Goal: Information Seeking & Learning: Find specific fact

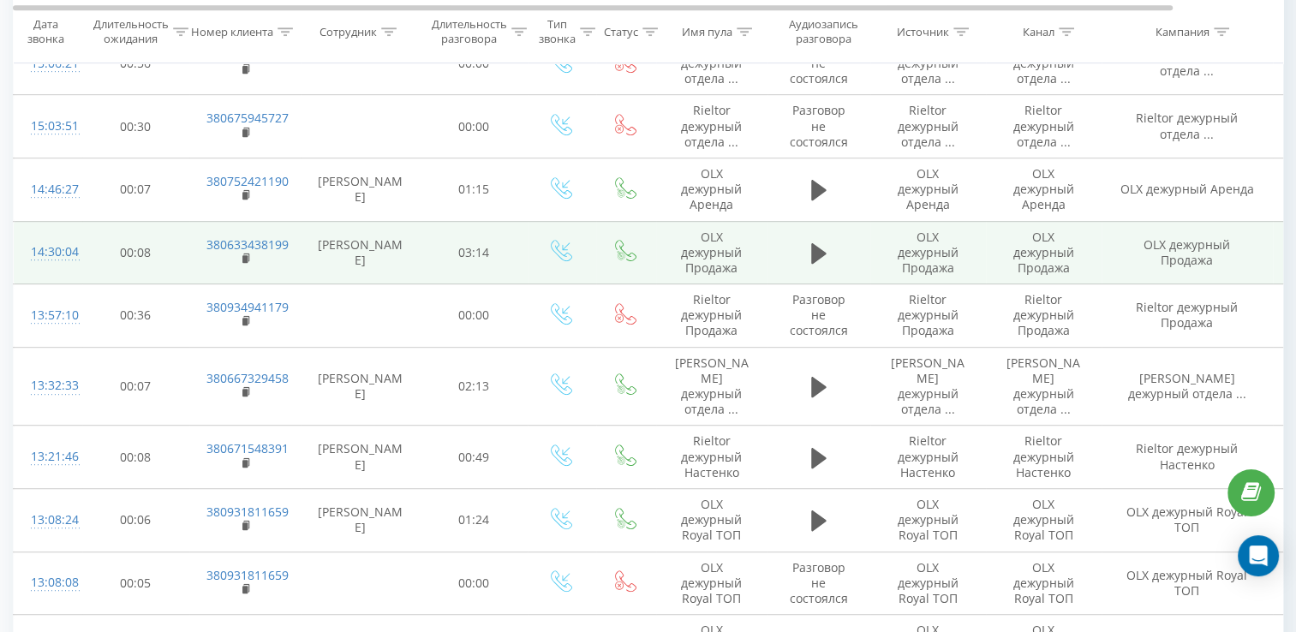
scroll to position [942, 0]
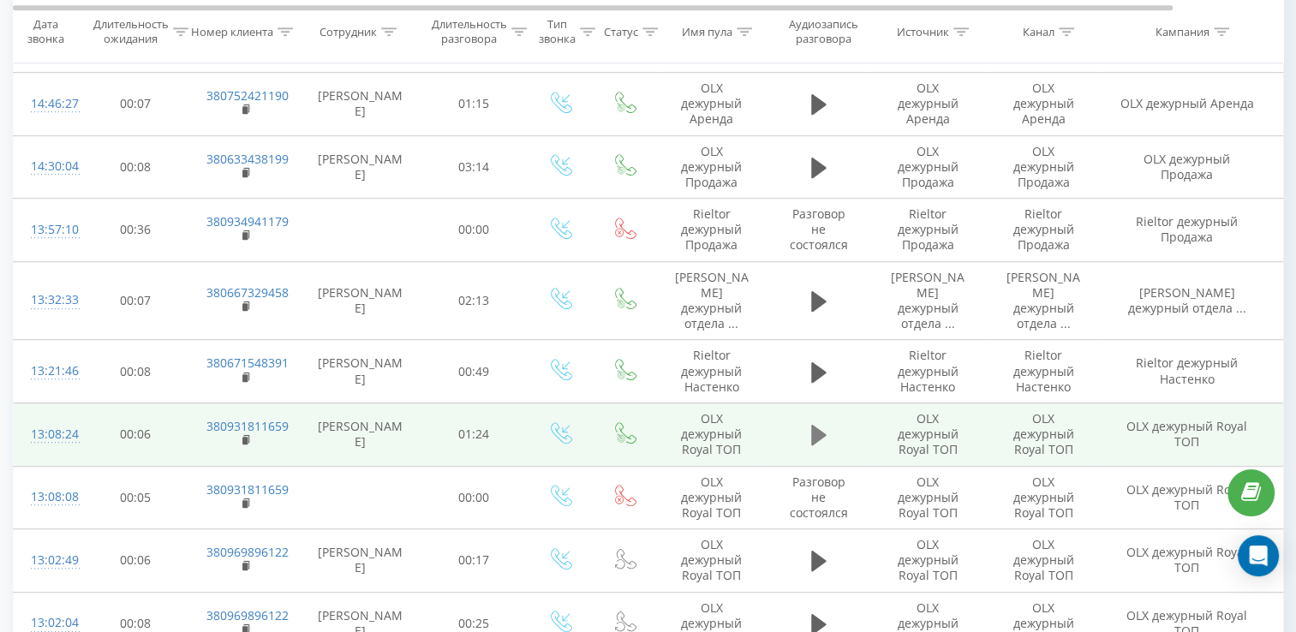
click at [816, 425] on icon at bounding box center [818, 435] width 15 height 21
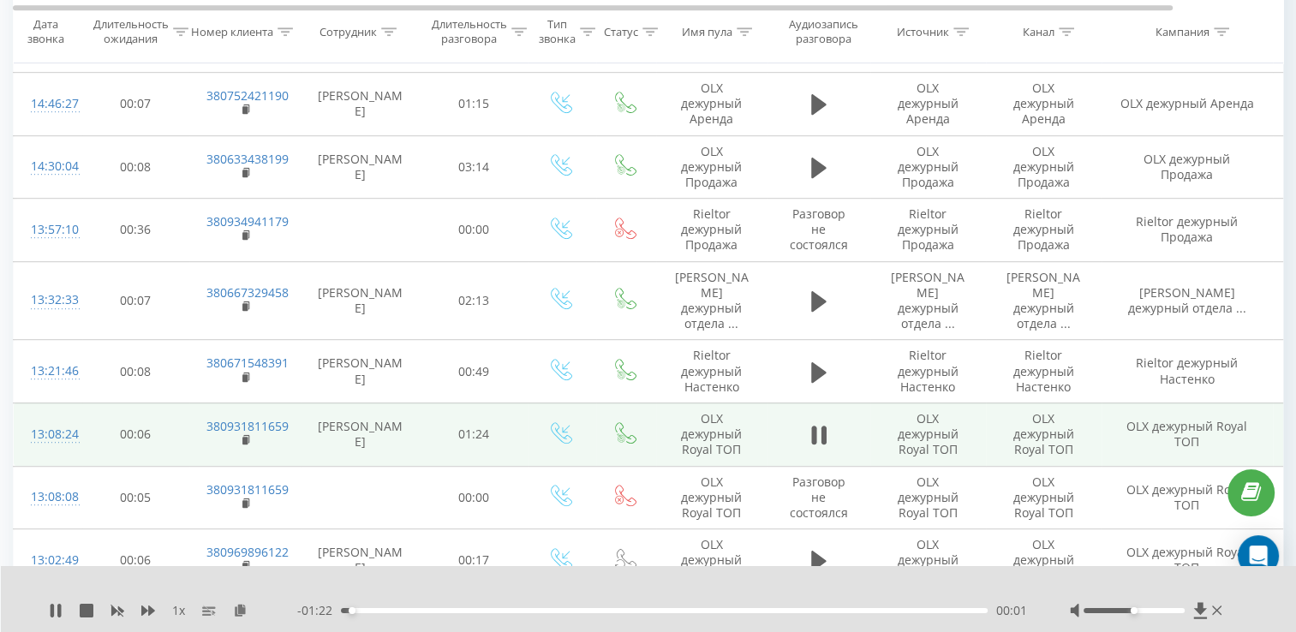
click at [546, 611] on div "00:01" at bounding box center [664, 610] width 647 height 5
click at [669, 612] on div "00:42" at bounding box center [664, 610] width 647 height 5
click at [757, 612] on div "00:54" at bounding box center [664, 610] width 647 height 5
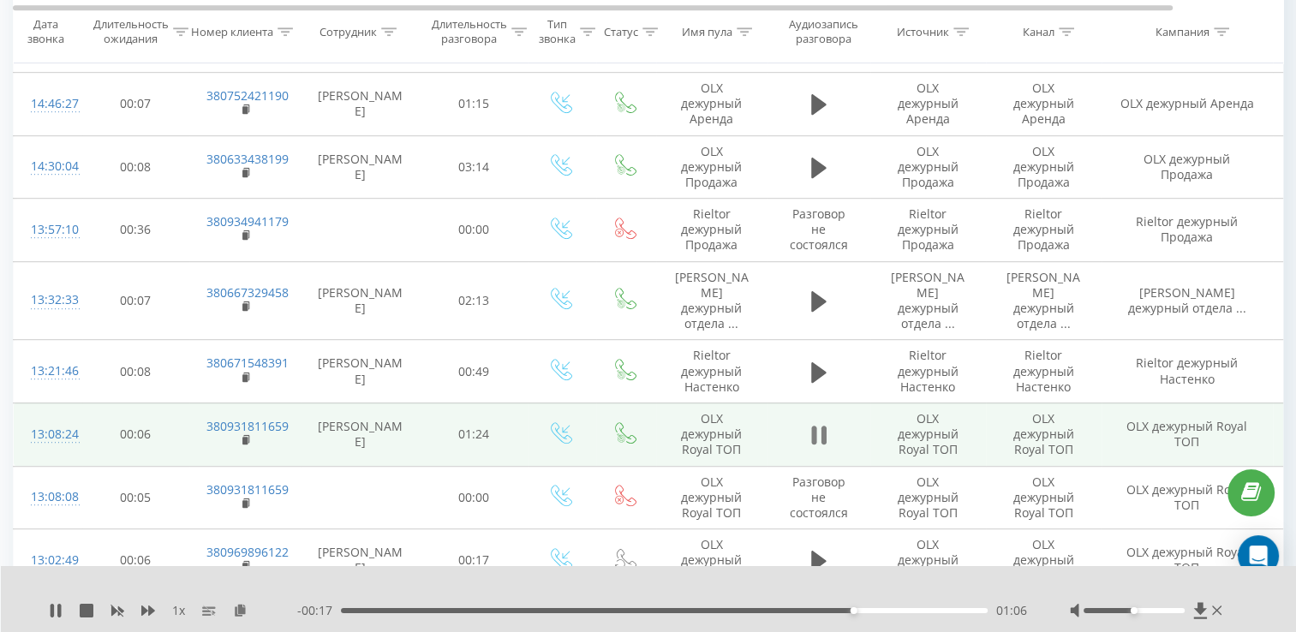
click at [813, 426] on icon at bounding box center [813, 435] width 5 height 19
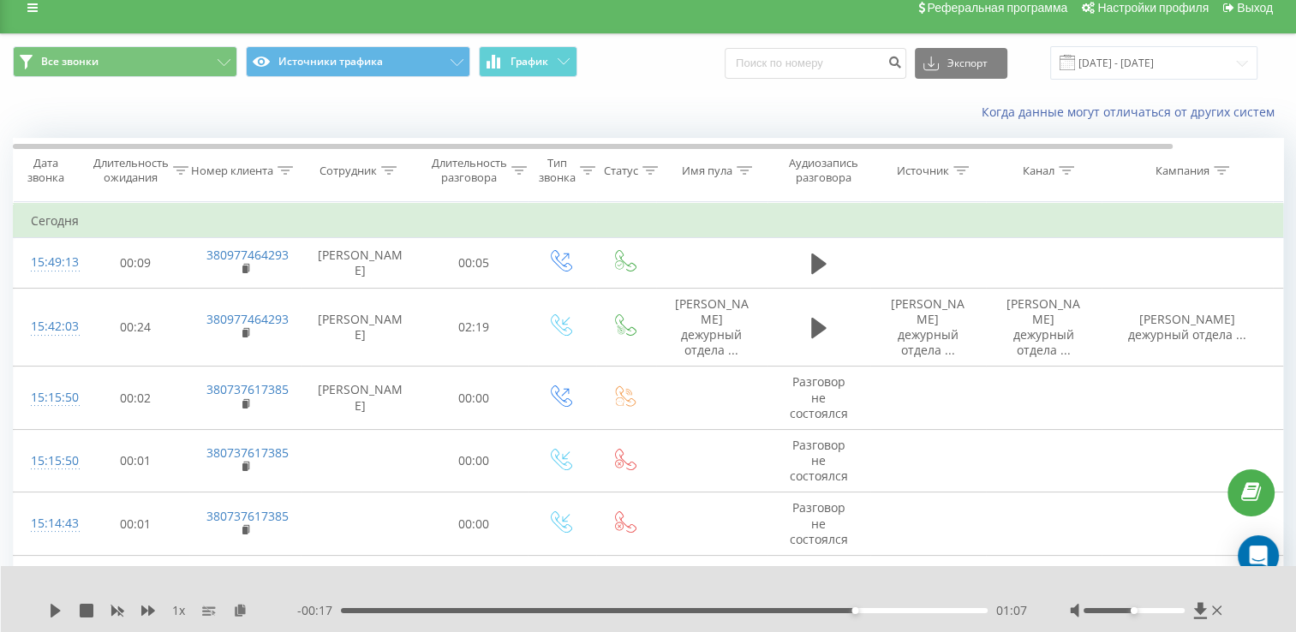
scroll to position [0, 0]
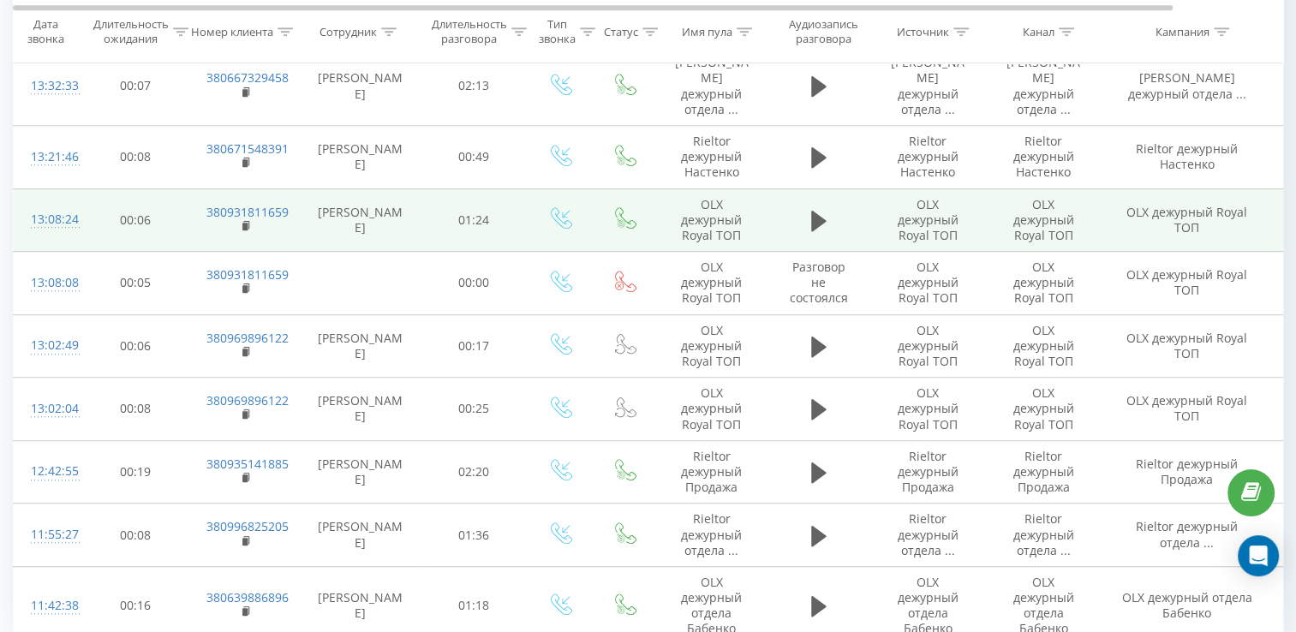
scroll to position [1261, 0]
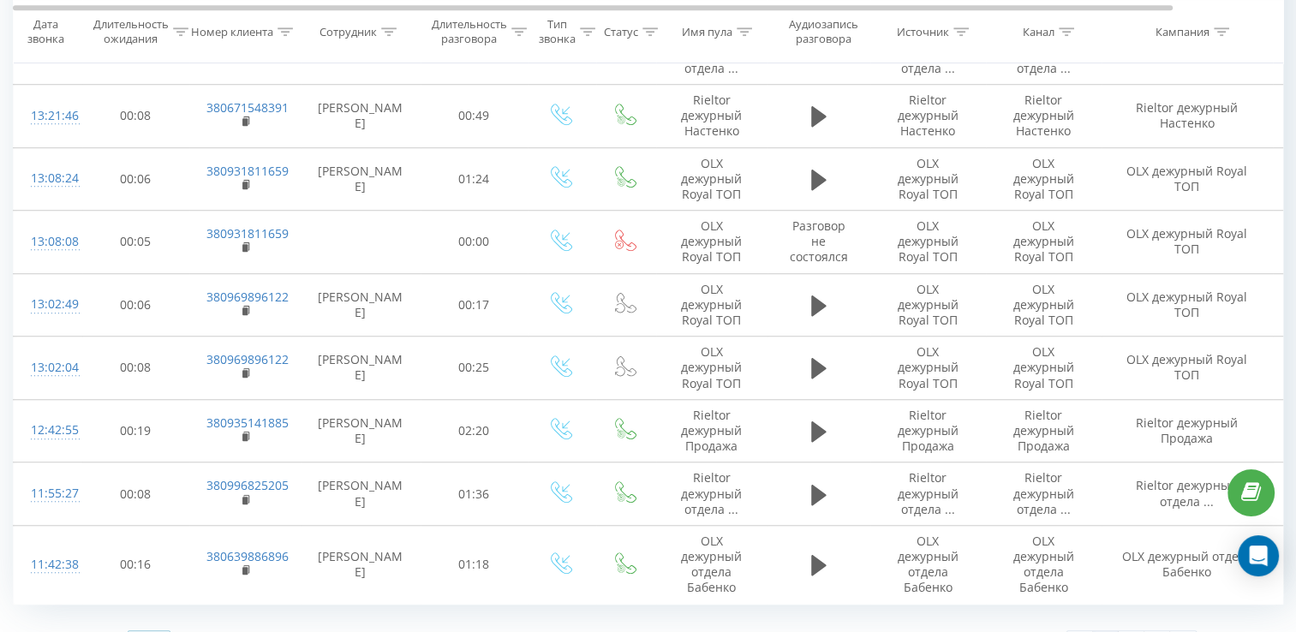
click at [159, 627] on icon at bounding box center [159, 643] width 26 height 33
click at [150, 611] on span "100" at bounding box center [145, 619] width 21 height 16
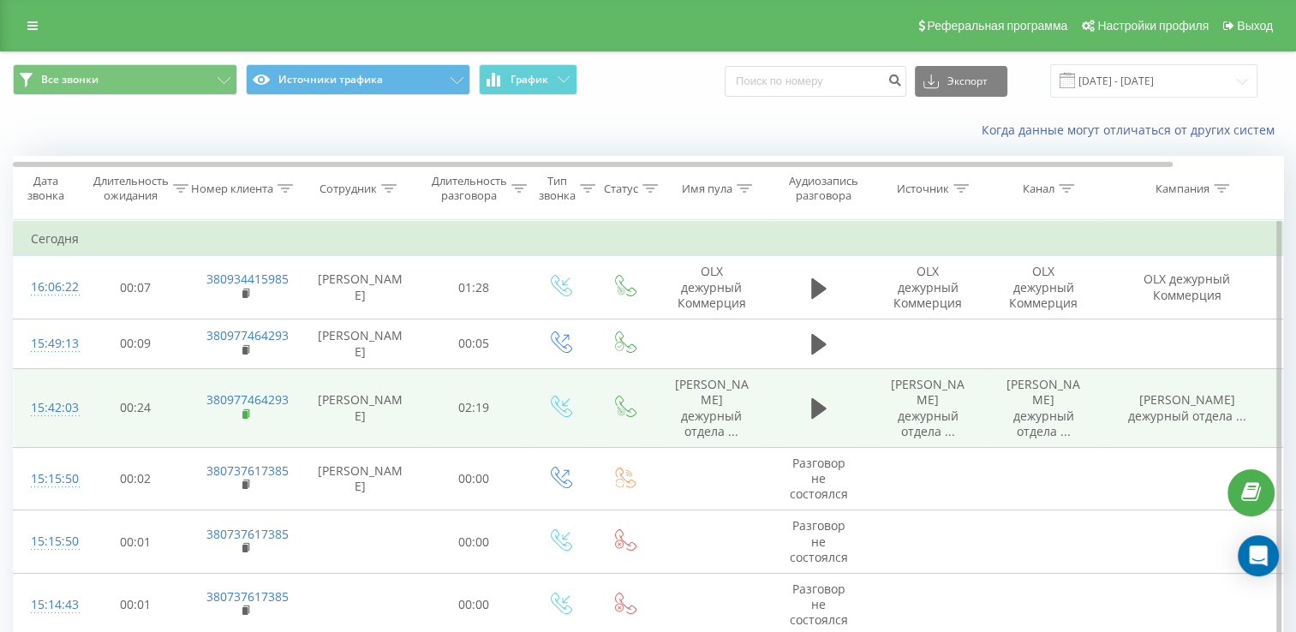
click at [245, 410] on rect at bounding box center [244, 414] width 5 height 8
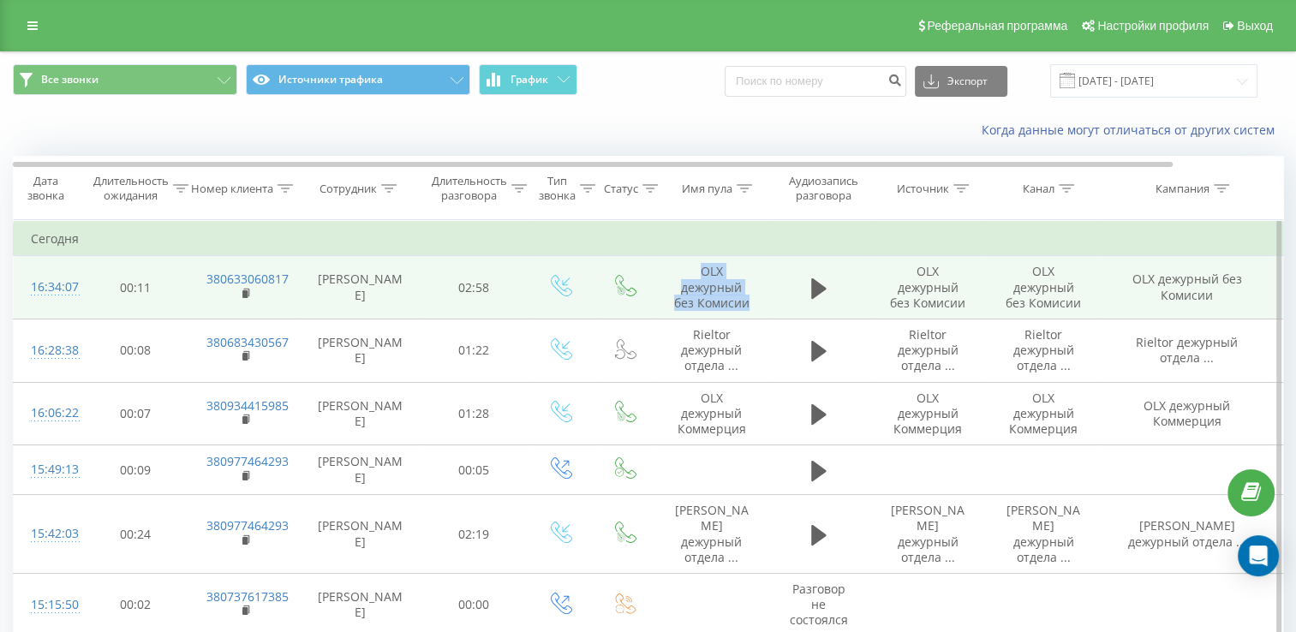
drag, startPoint x: 758, startPoint y: 305, endPoint x: 702, endPoint y: 266, distance: 68.2
click at [702, 266] on td "OLX дежурный без Комисии" at bounding box center [711, 287] width 111 height 63
copy td "OLX дежурный без Комисии"
click at [243, 290] on rect at bounding box center [244, 294] width 5 height 8
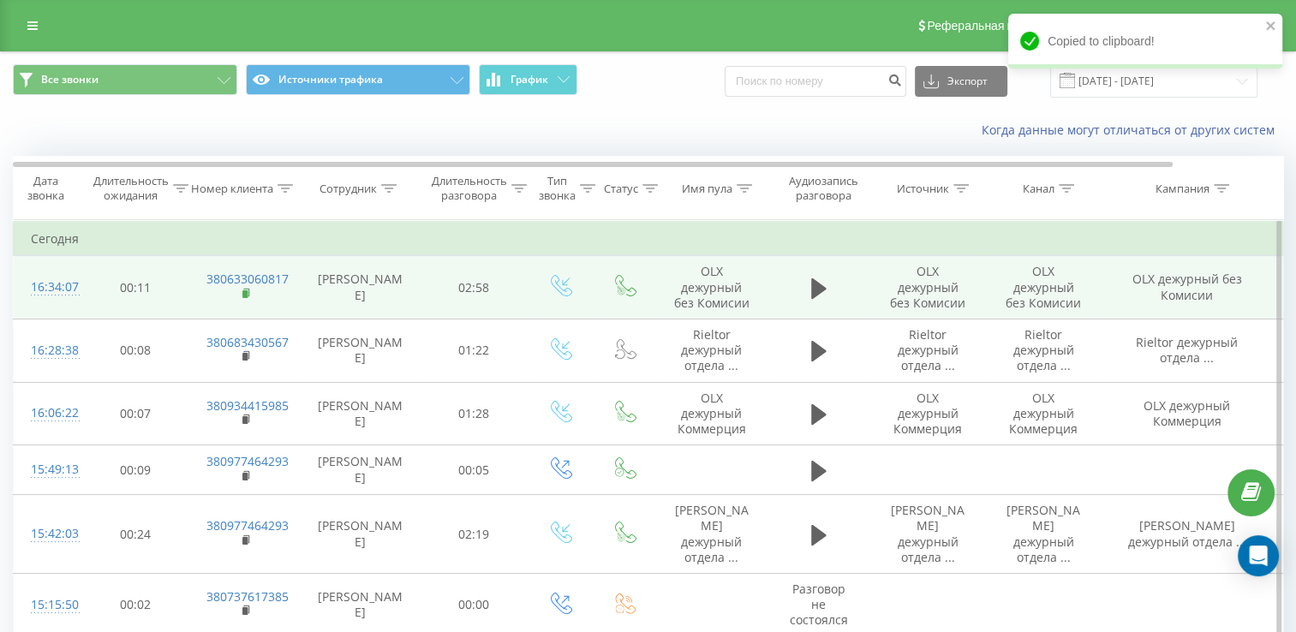
click at [248, 289] on icon at bounding box center [246, 293] width 6 height 8
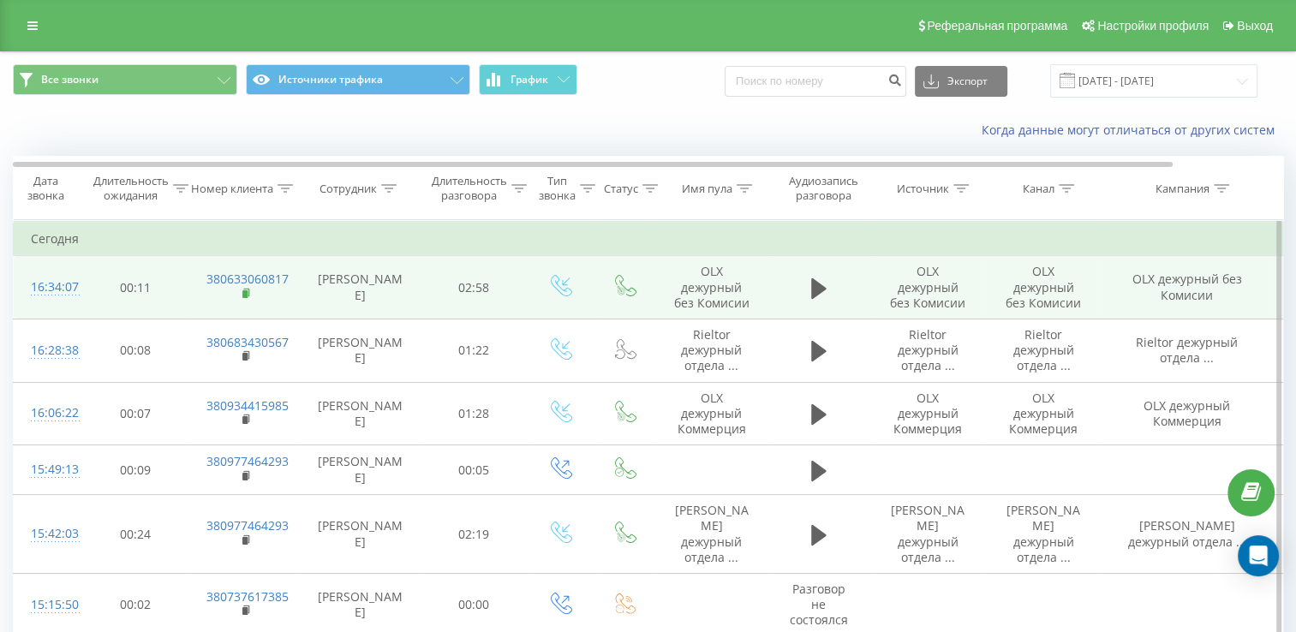
click at [246, 290] on rect at bounding box center [244, 294] width 5 height 8
click at [247, 293] on rect at bounding box center [244, 294] width 5 height 8
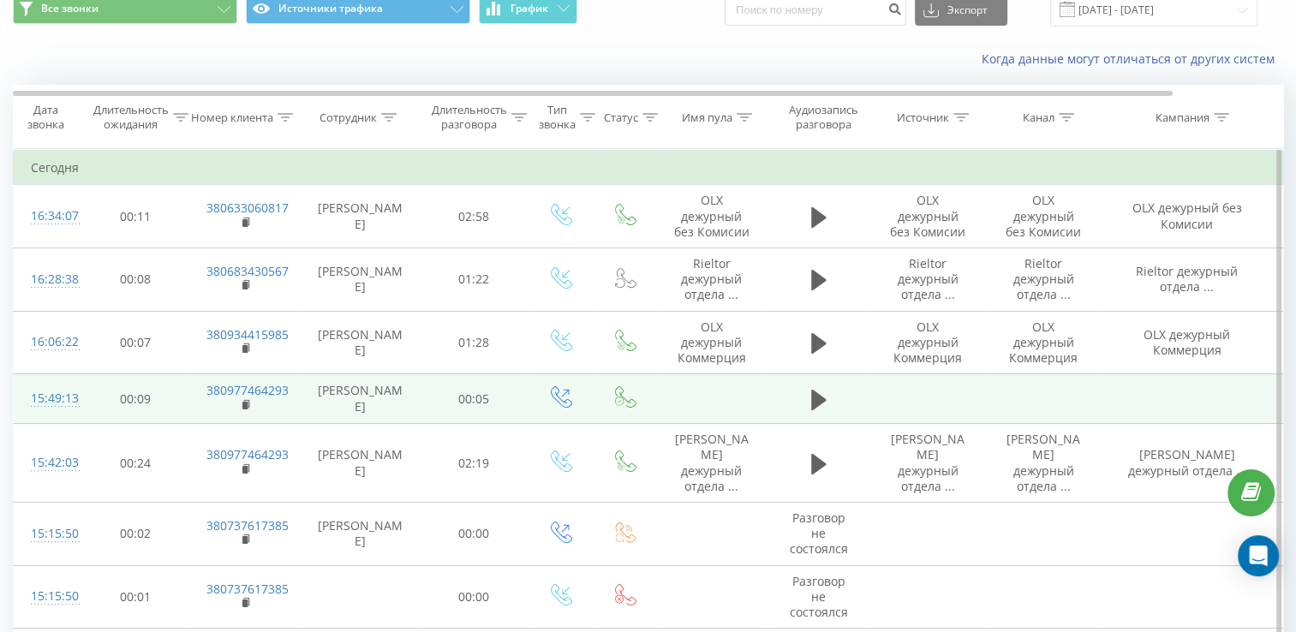
scroll to position [86, 0]
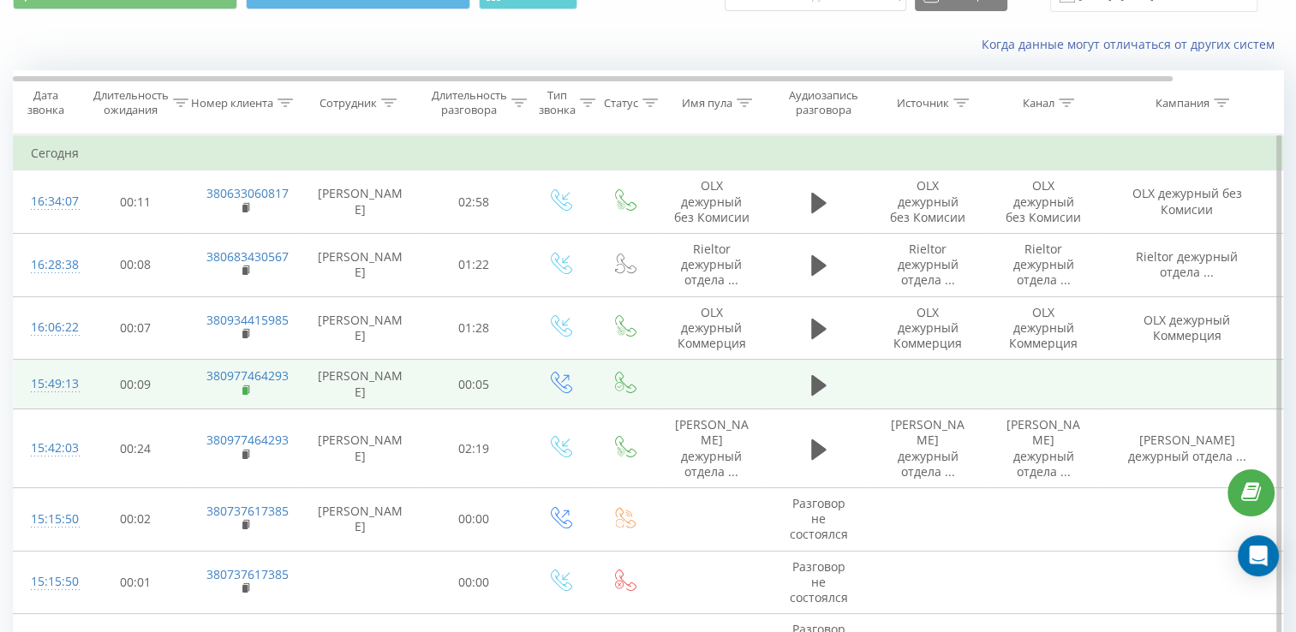
click at [247, 385] on icon at bounding box center [246, 391] width 9 height 12
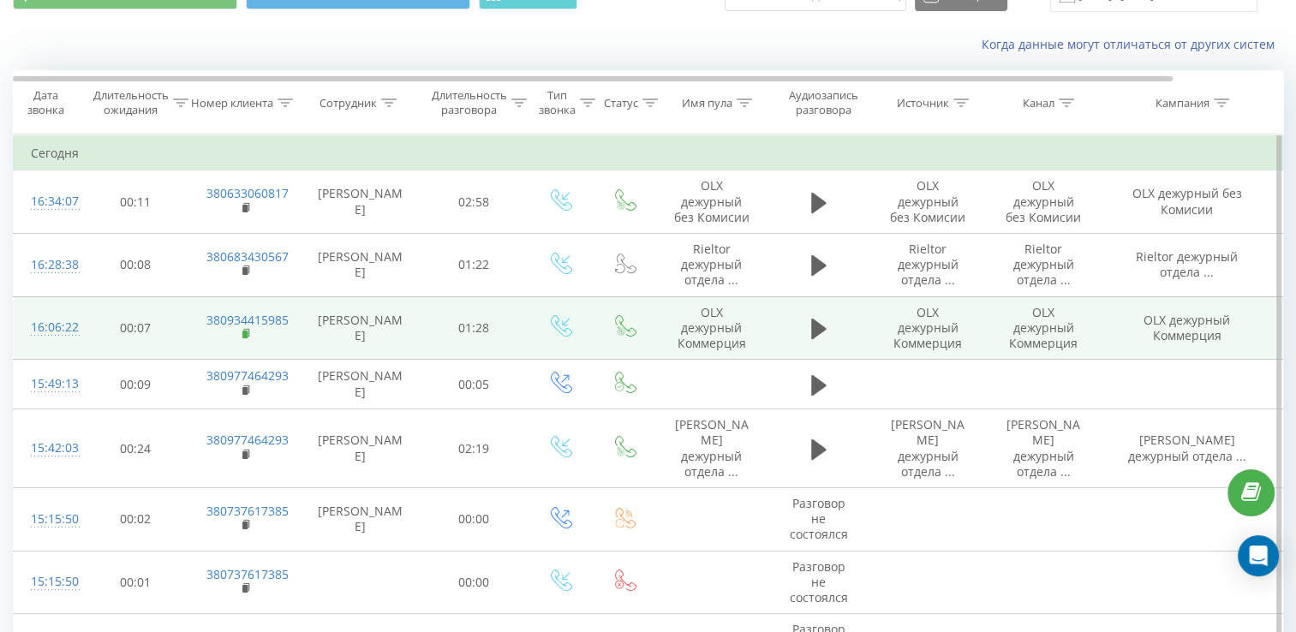
click at [249, 331] on icon at bounding box center [246, 334] width 9 height 12
drag, startPoint x: 755, startPoint y: 345, endPoint x: 689, endPoint y: 301, distance: 79.6
click at [689, 299] on td "OLX дежурный Коммерция" at bounding box center [711, 327] width 111 height 63
copy td "OLX дежурный Коммерция"
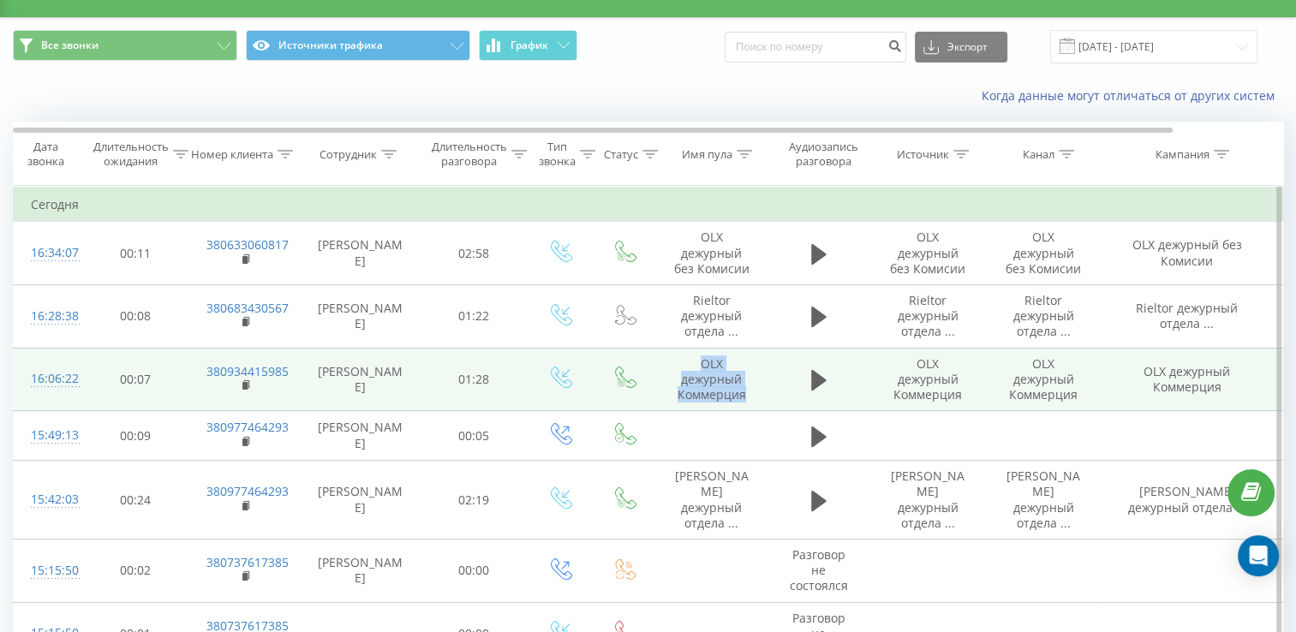
scroll to position [0, 0]
